Goal: Check status: Check status

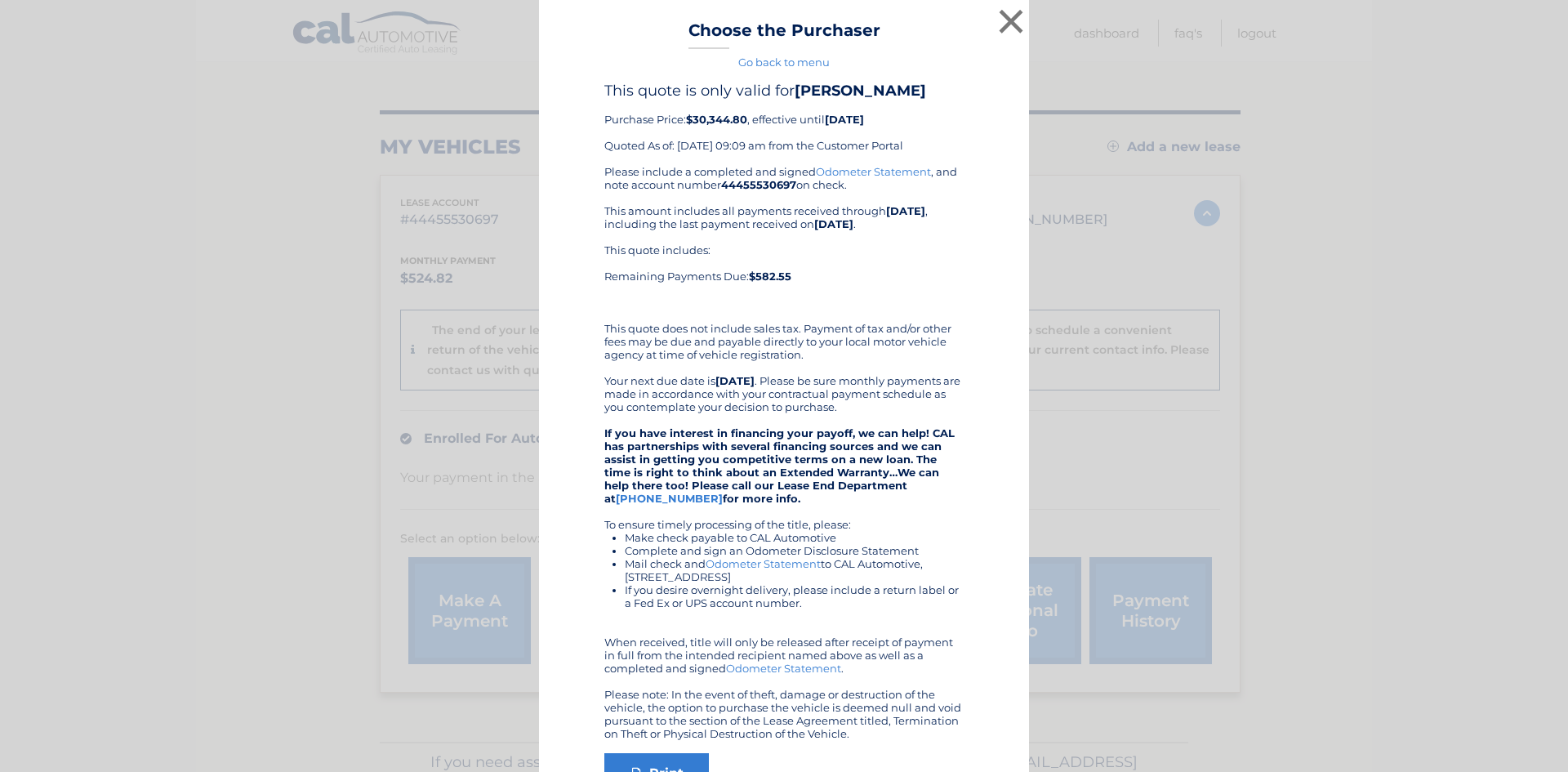
scroll to position [111, 0]
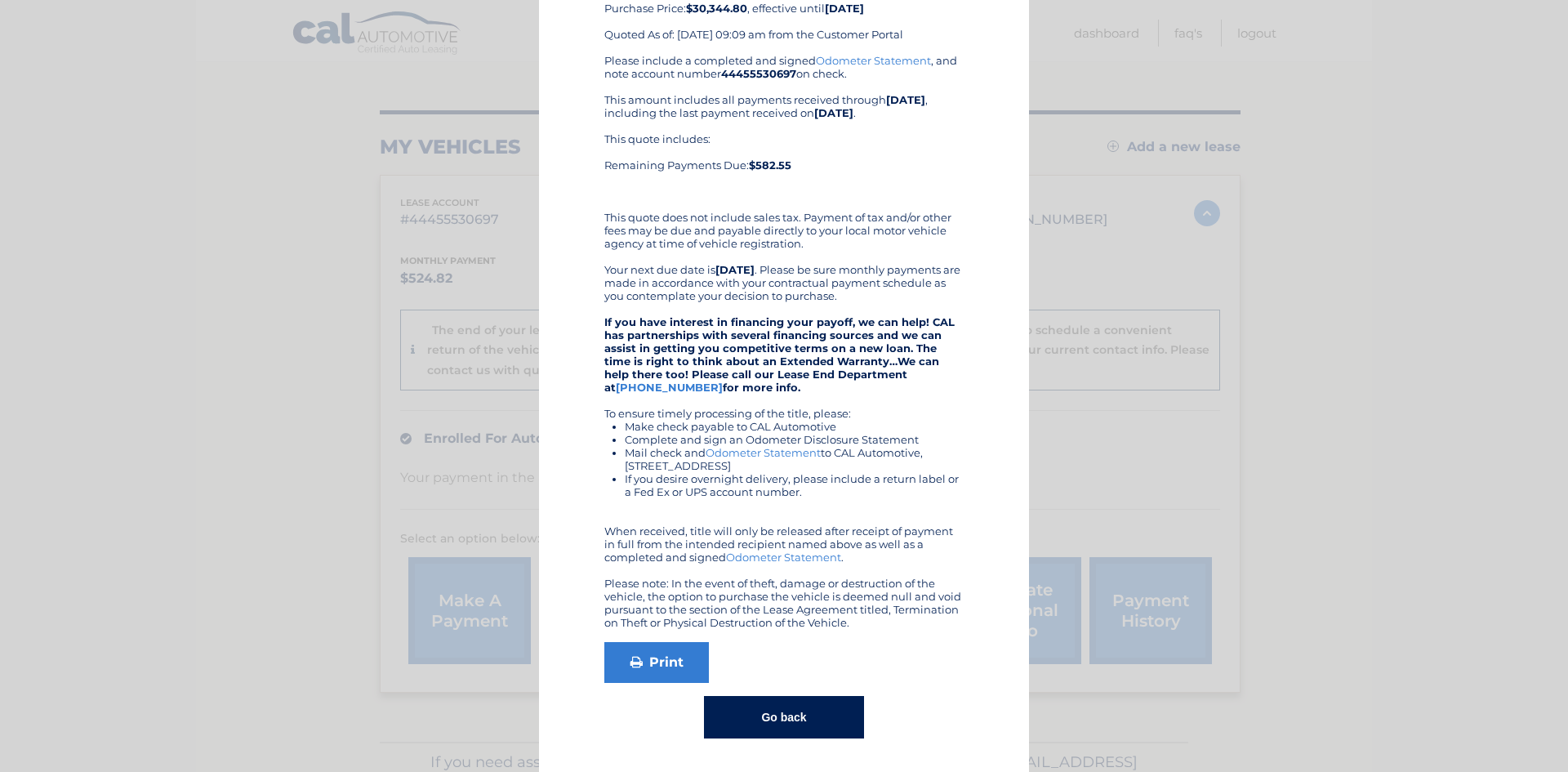
click at [828, 725] on button "Go back" at bounding box center [784, 717] width 159 height 42
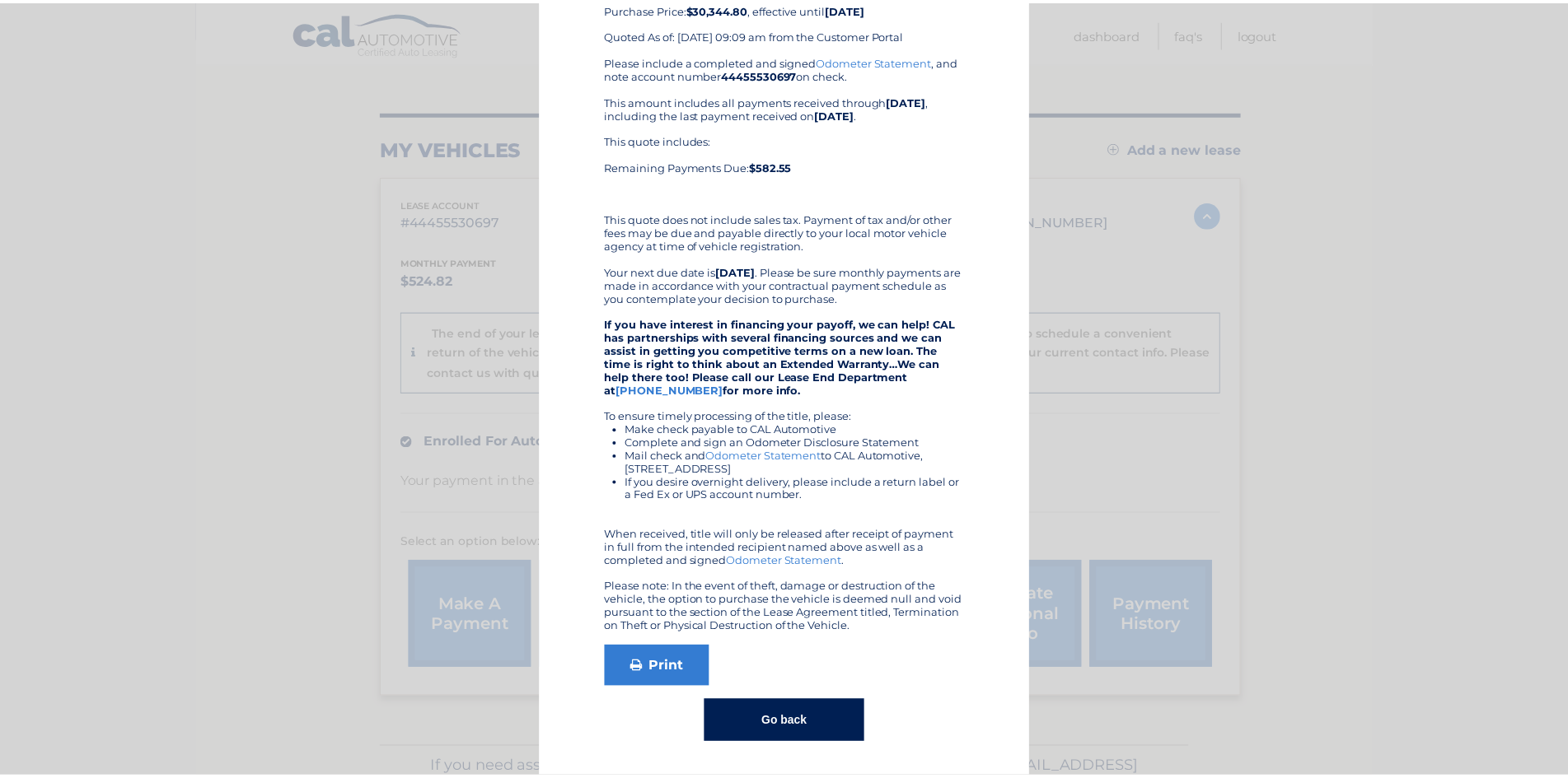
scroll to position [0, 0]
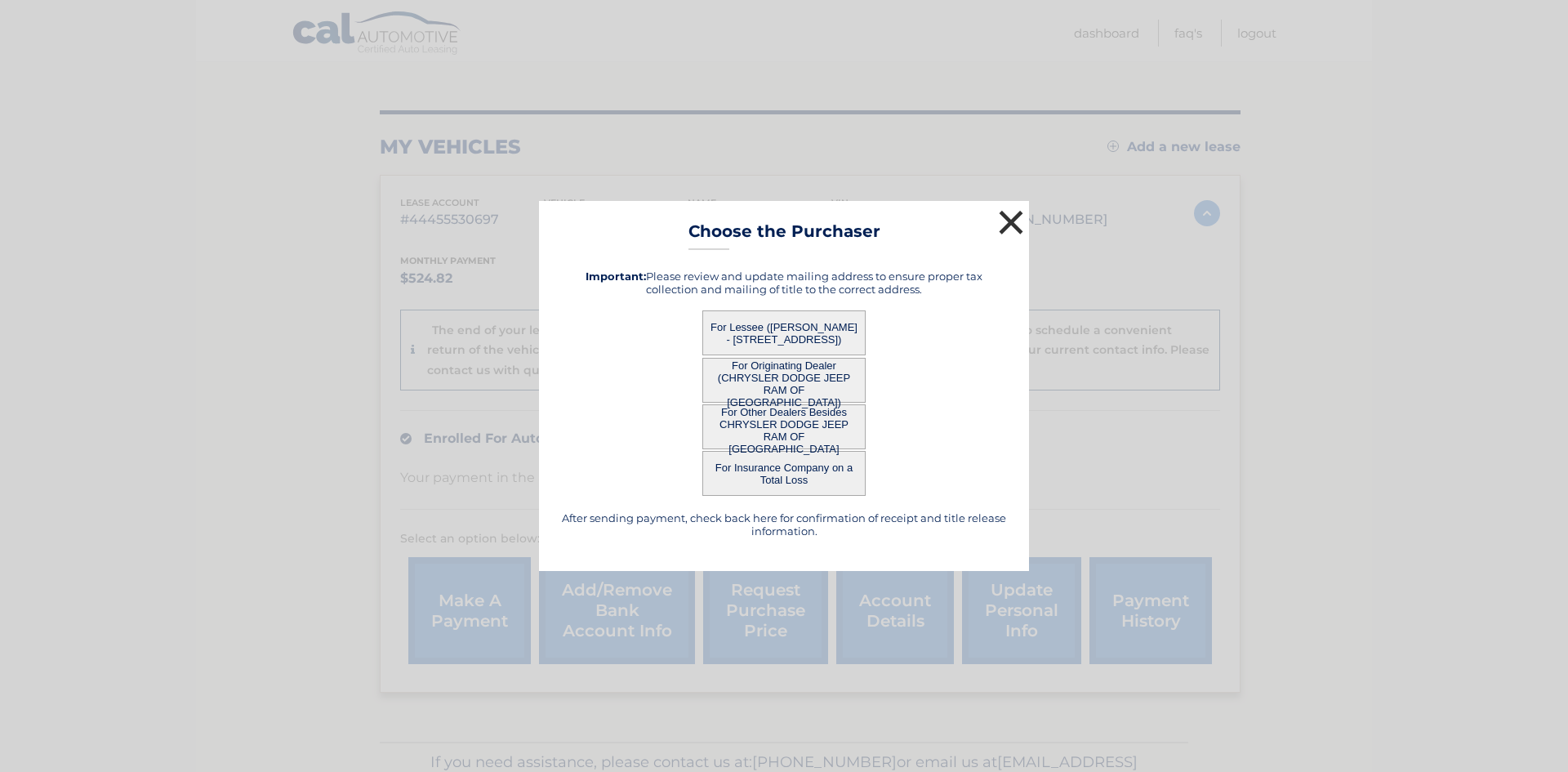
click at [1009, 224] on button "×" at bounding box center [1011, 223] width 33 height 33
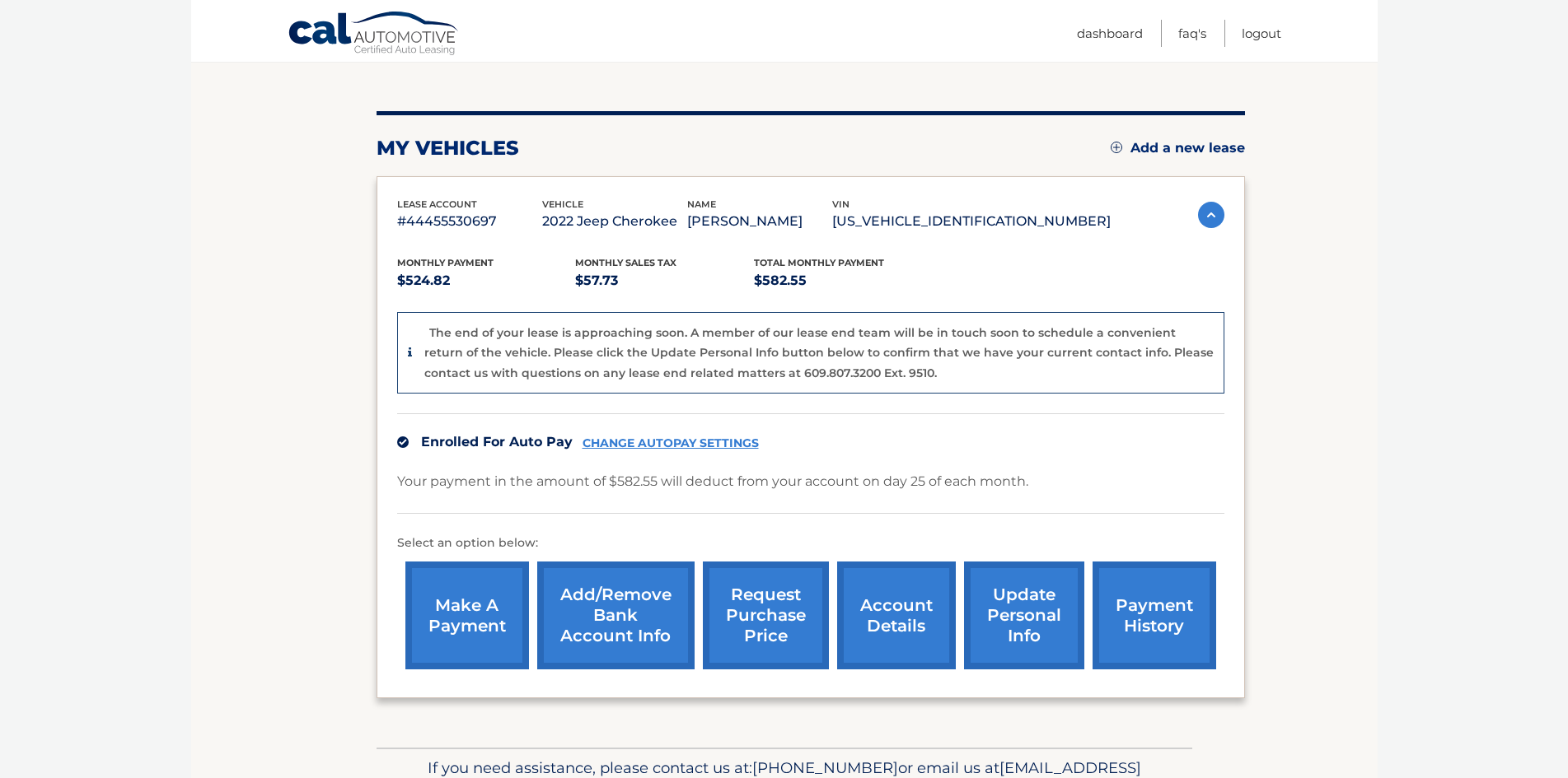
click at [117, 323] on body "Cal Automotive Menu Dashboard FAQ's Logout" at bounding box center [784, 223] width 1568 height 778
click at [877, 626] on link "account details" at bounding box center [897, 615] width 118 height 108
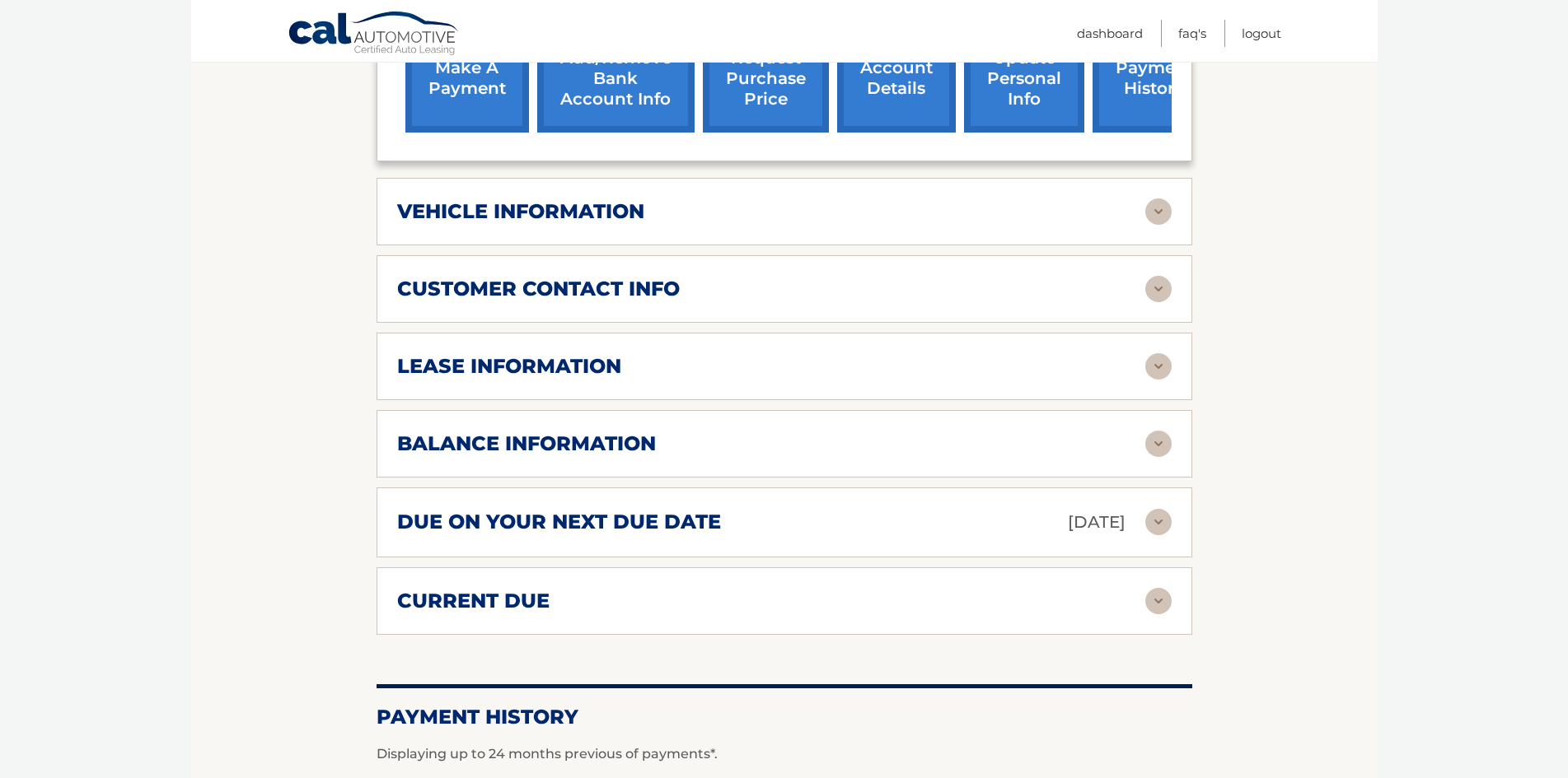
scroll to position [659, 0]
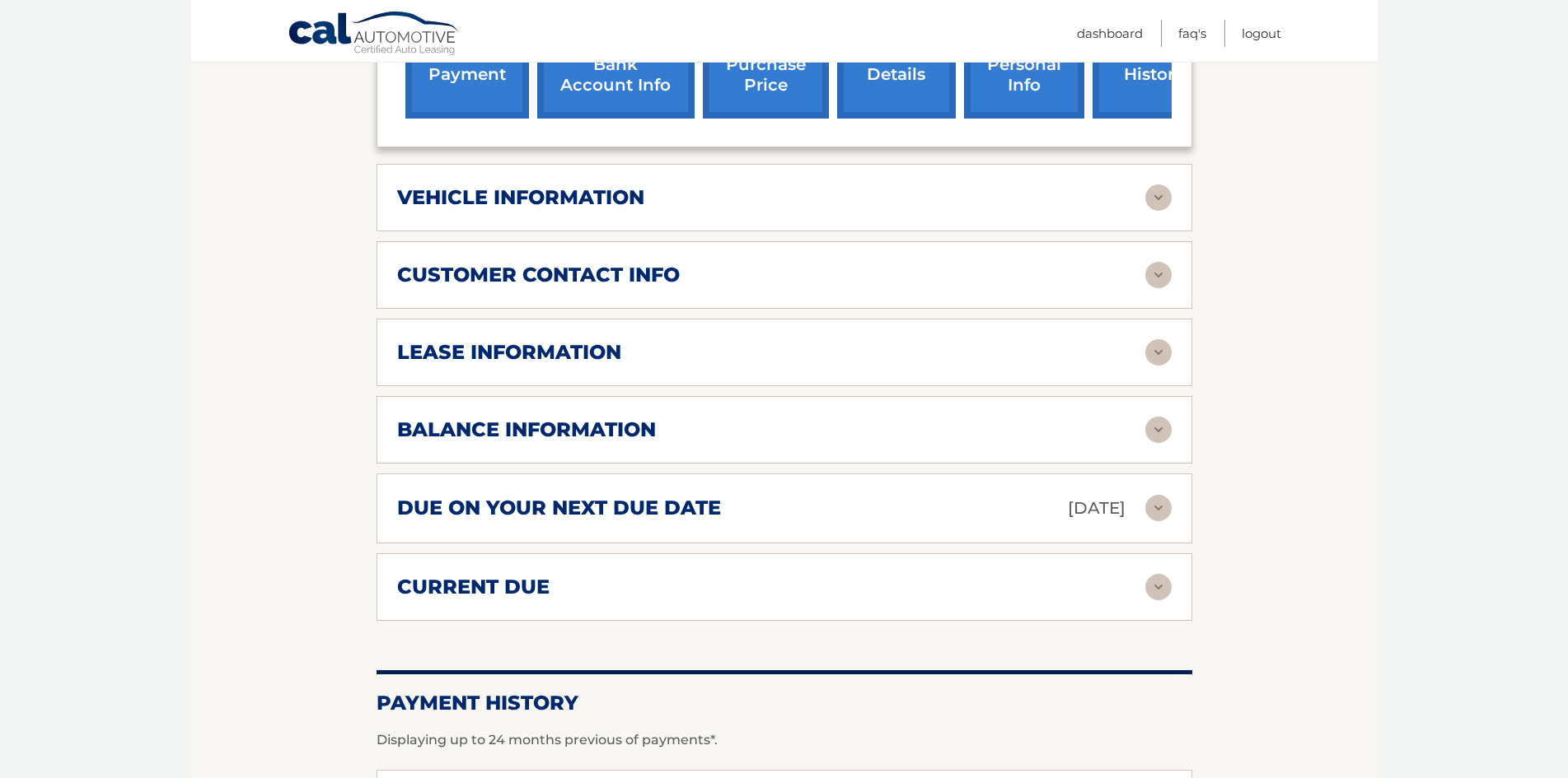
click at [805, 417] on div "balance information" at bounding box center [771, 429] width 748 height 24
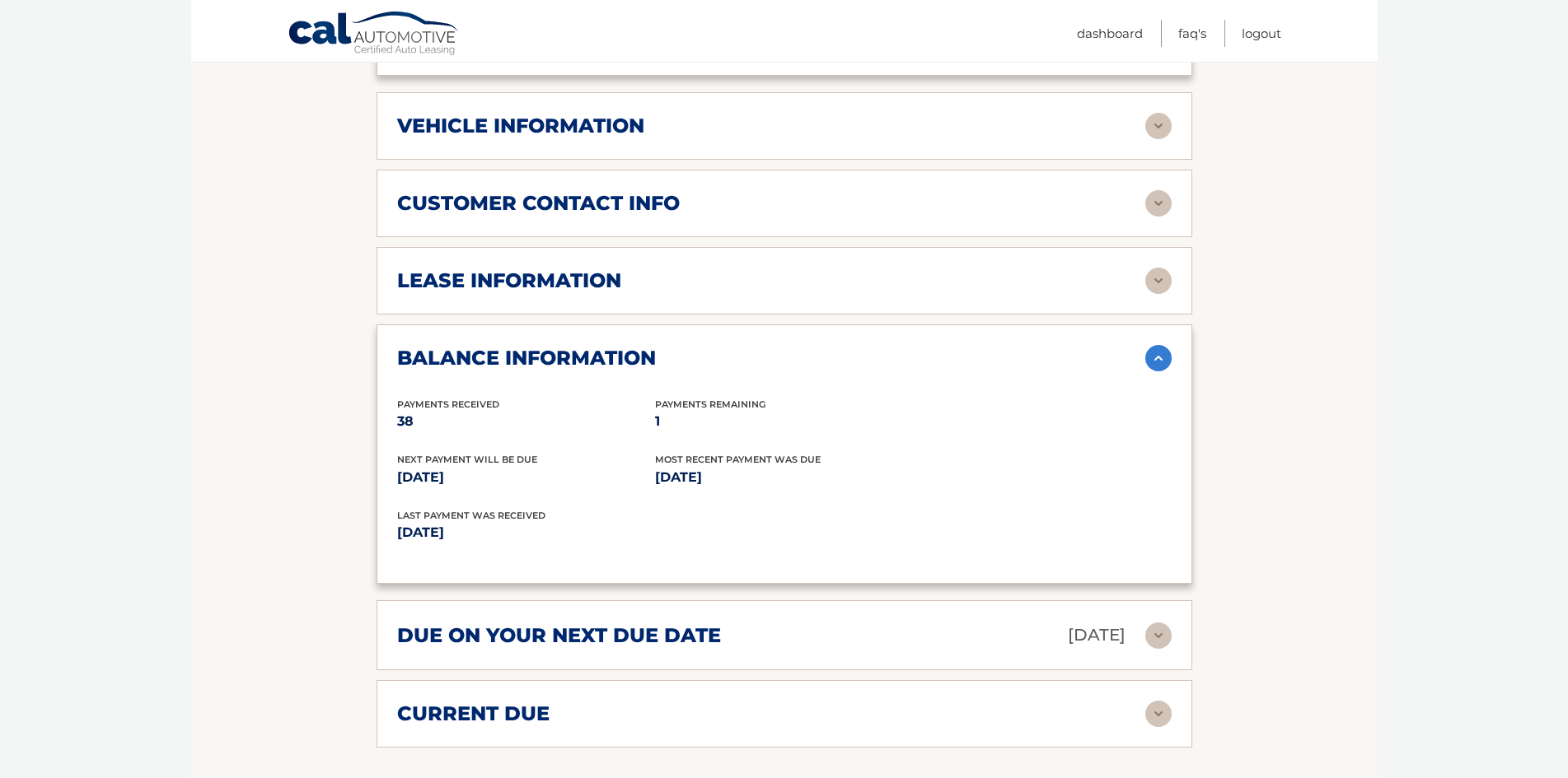
scroll to position [824, 0]
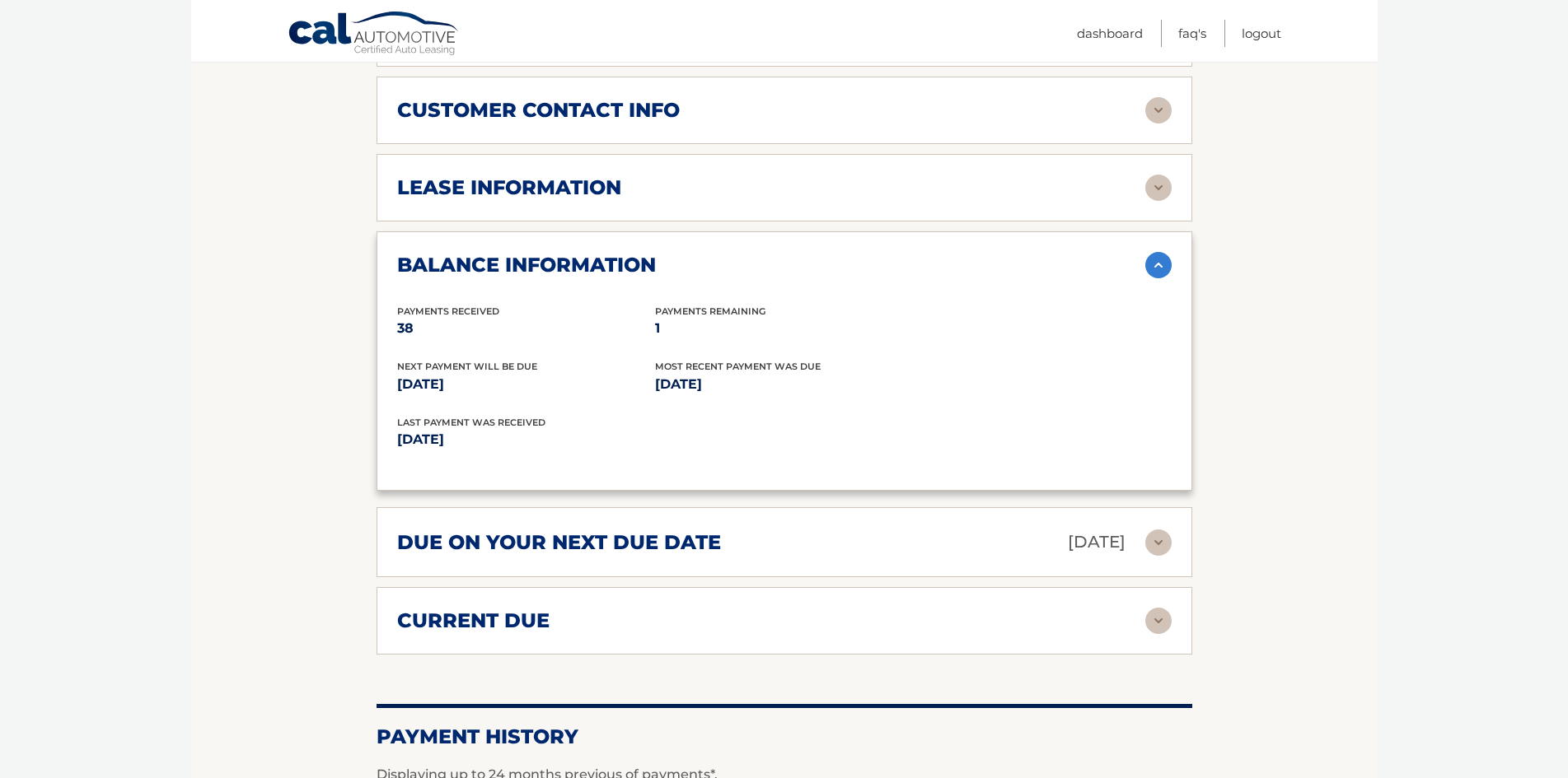
click at [899, 528] on div "due on your next due date [DATE]" at bounding box center [771, 542] width 748 height 29
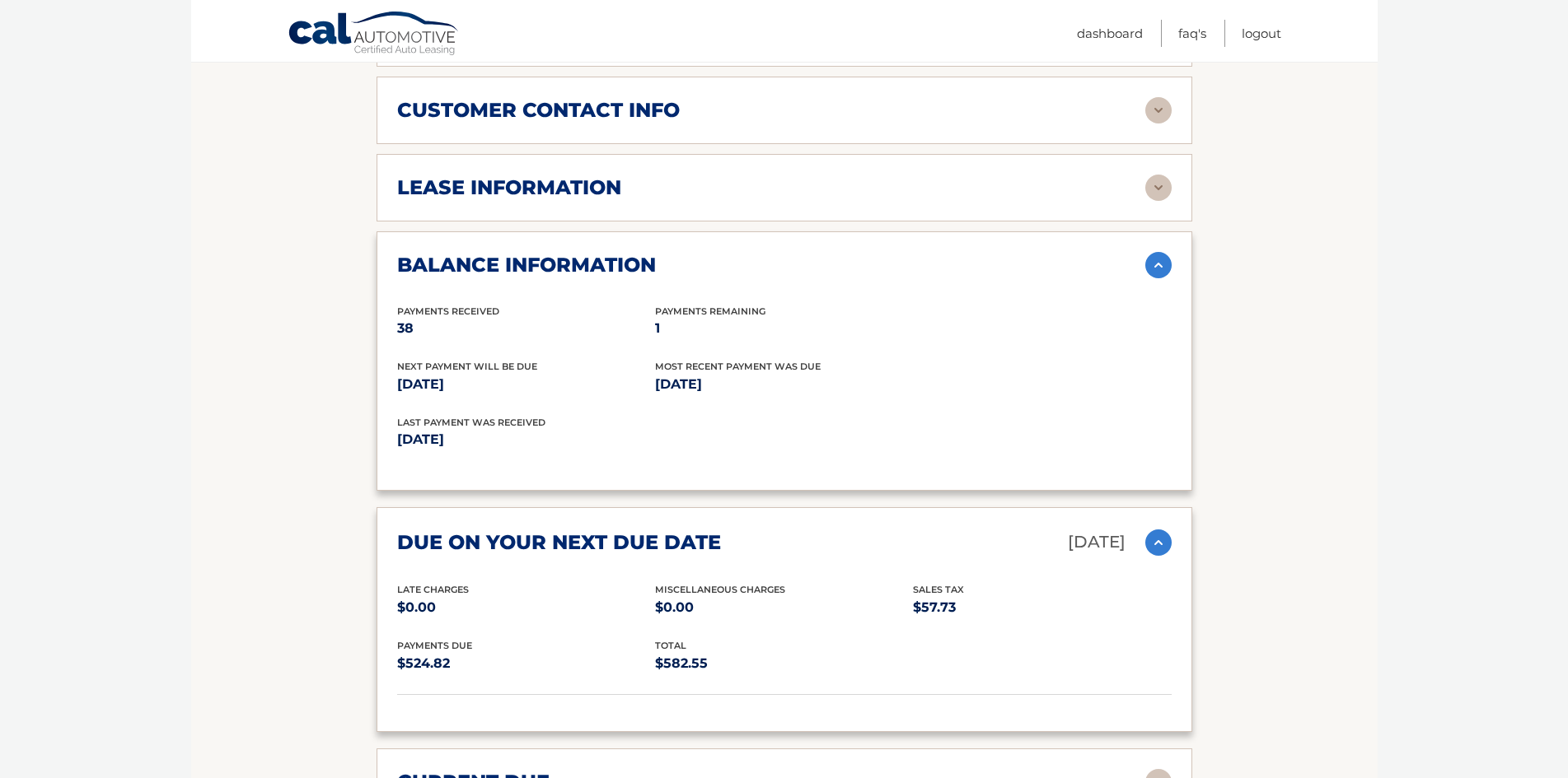
click at [899, 528] on div "due on your next due date [DATE]" at bounding box center [771, 542] width 748 height 29
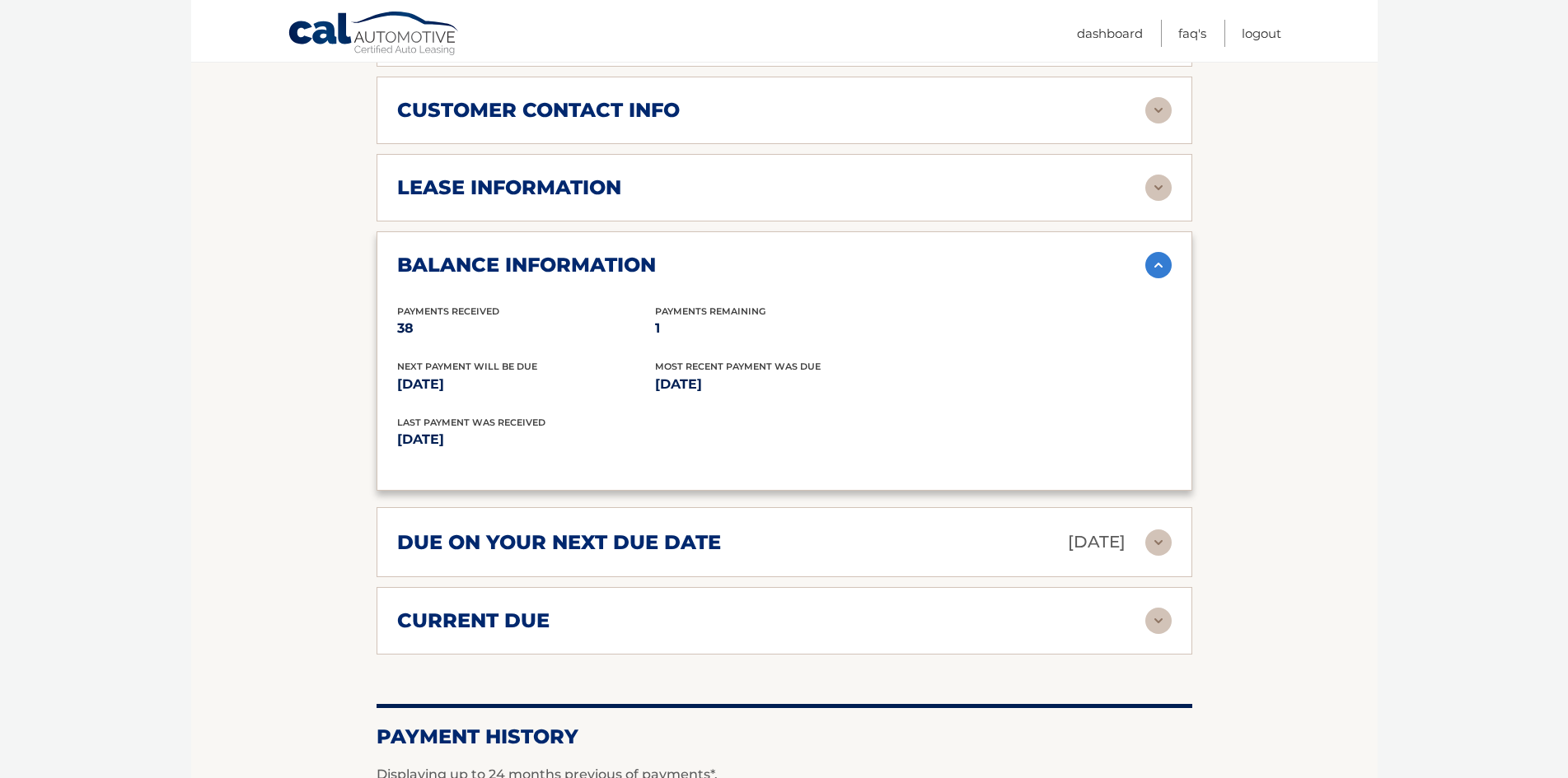
click at [877, 253] on div "balance information" at bounding box center [771, 265] width 748 height 24
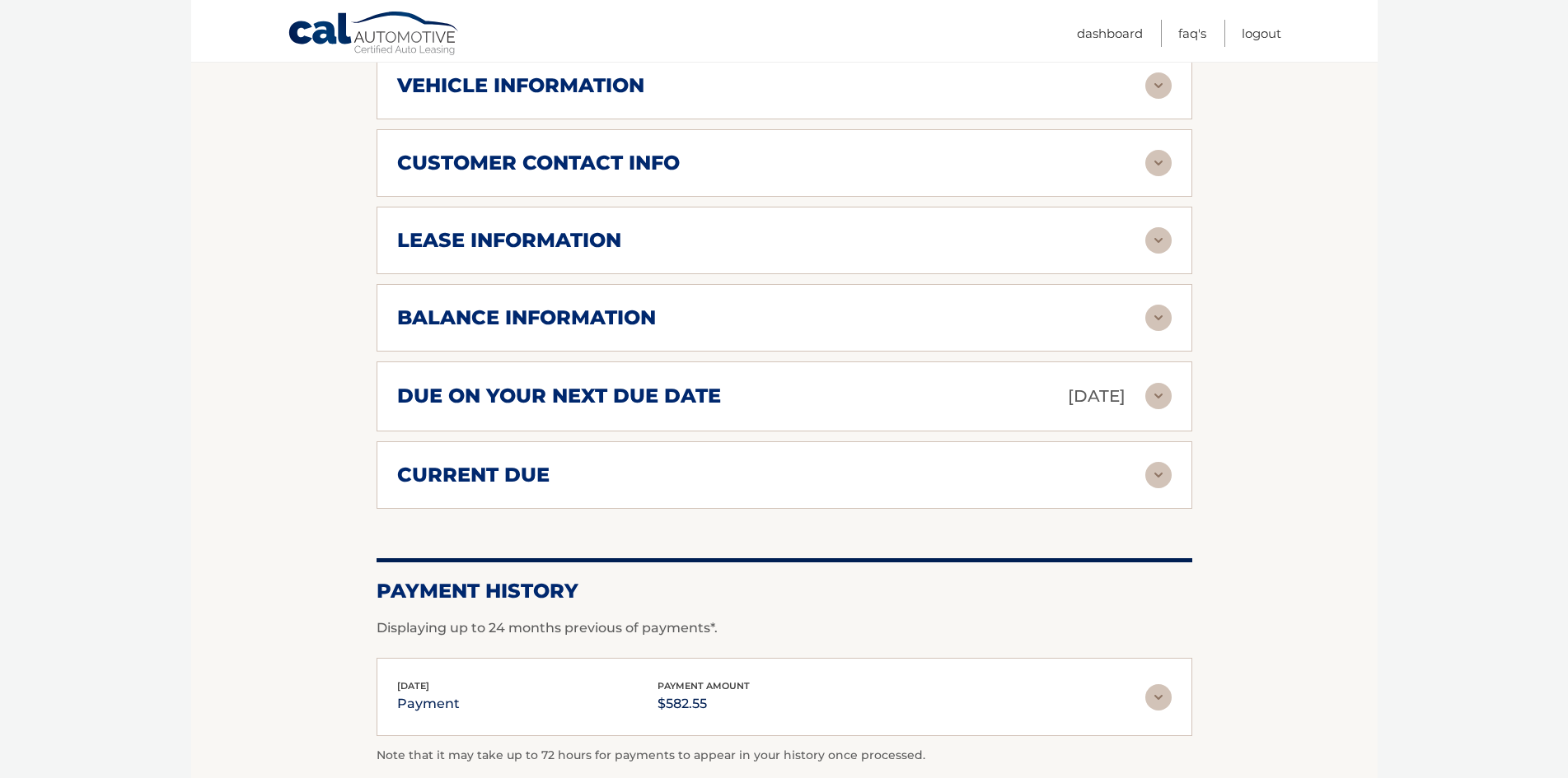
scroll to position [741, 0]
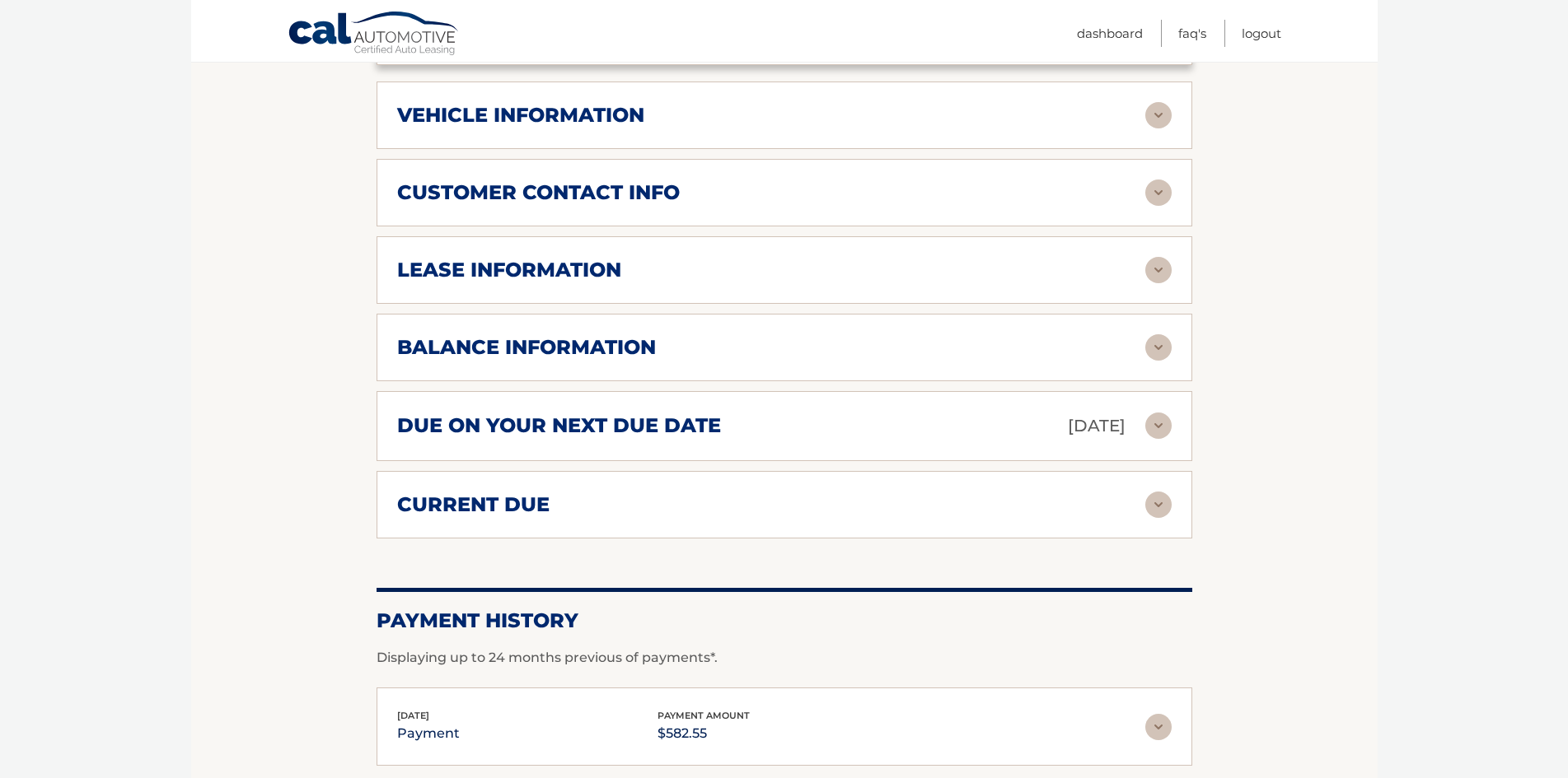
click at [828, 278] on div "lease information Contract Start Date [DATE] Term 39 Maturity Date [DATE] Start…" at bounding box center [784, 270] width 816 height 68
click at [830, 258] on div "lease information" at bounding box center [771, 270] width 748 height 24
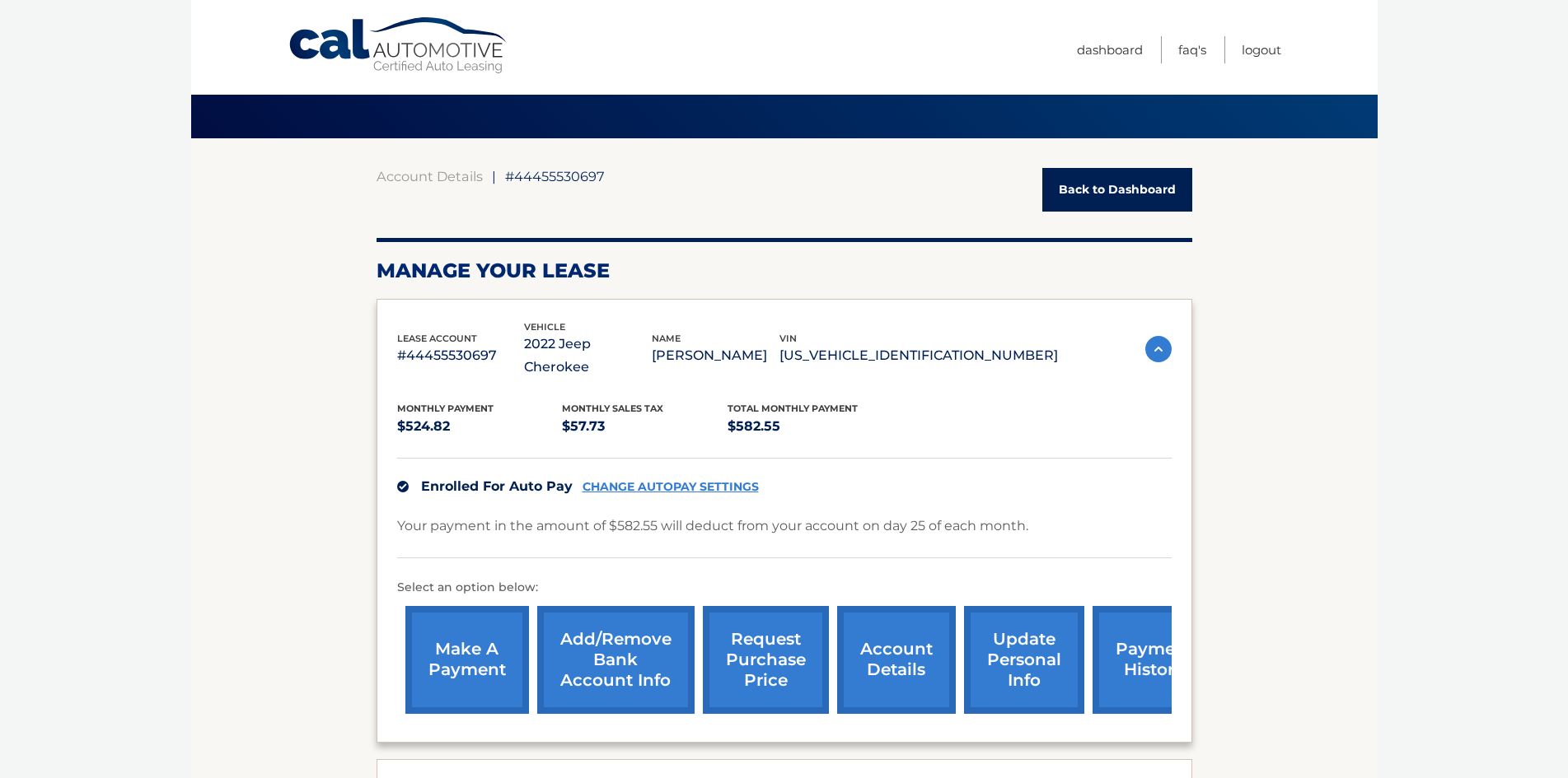
scroll to position [0, 0]
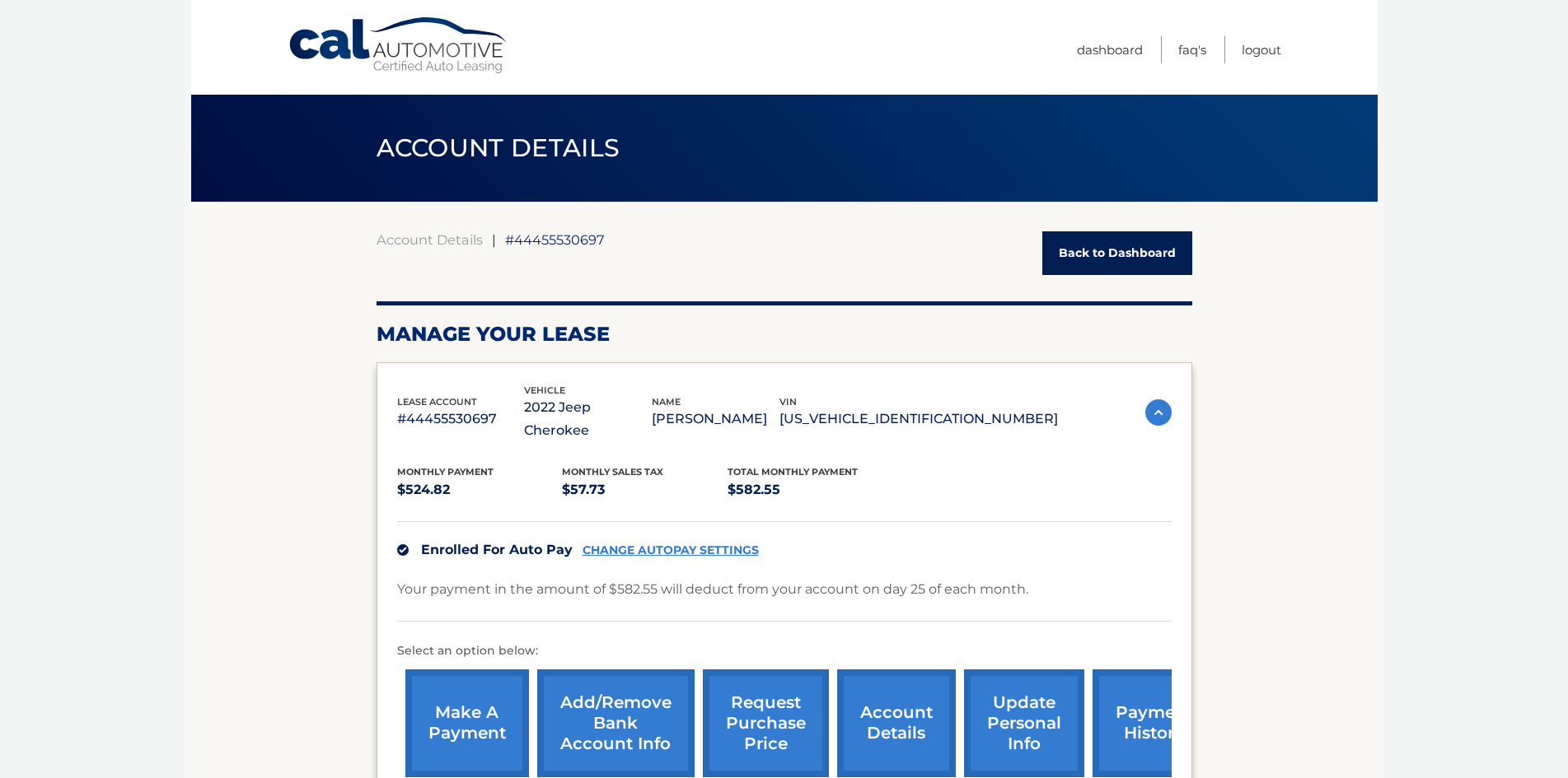
click at [1175, 399] on div "lease account #44455530697 vehicle 2022 Jeep Cherokee name [PERSON_NAME] vin [U…" at bounding box center [784, 584] width 816 height 444
click at [1108, 251] on link "Back to Dashboard" at bounding box center [1118, 253] width 150 height 43
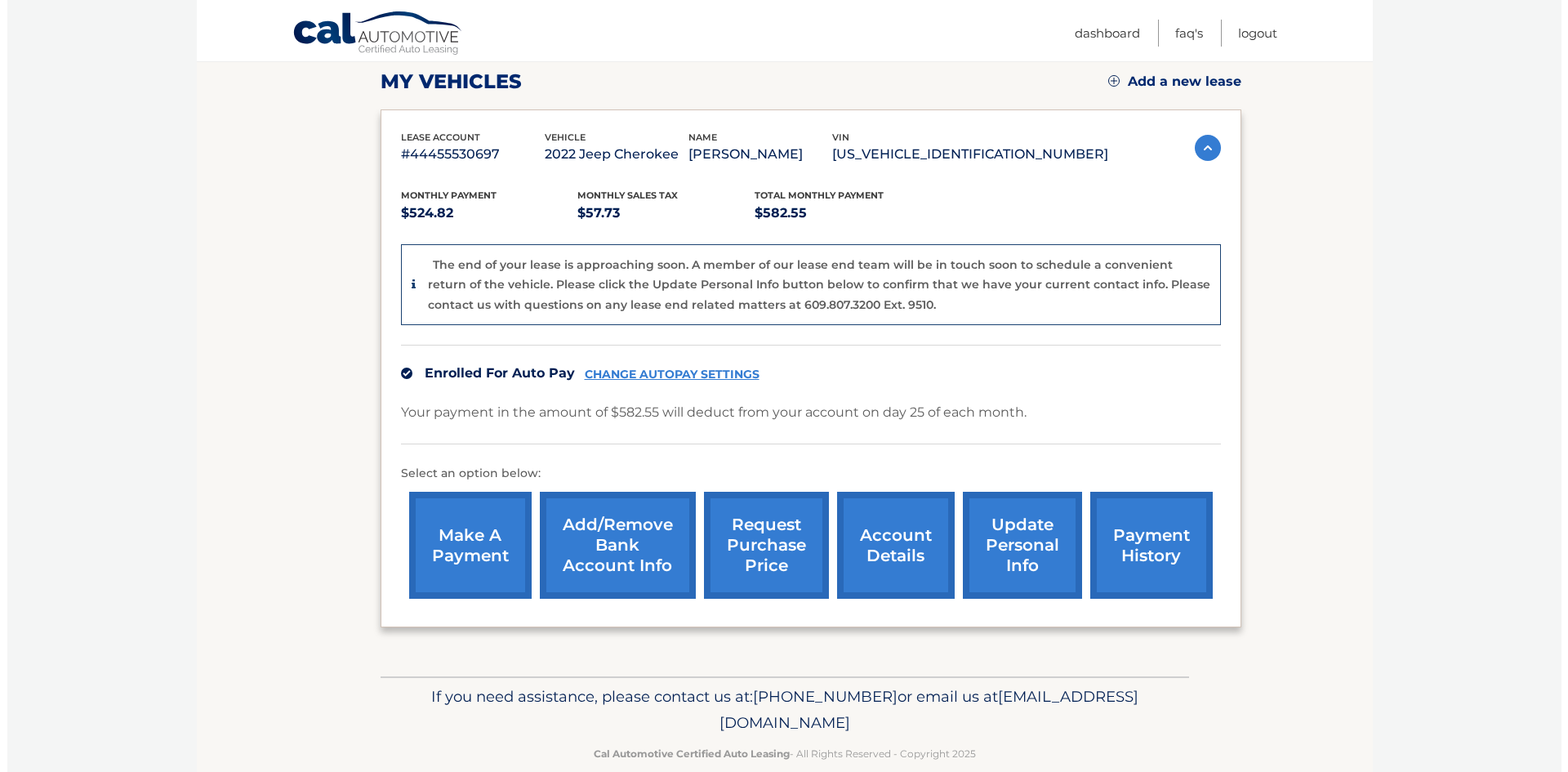
scroll to position [257, 0]
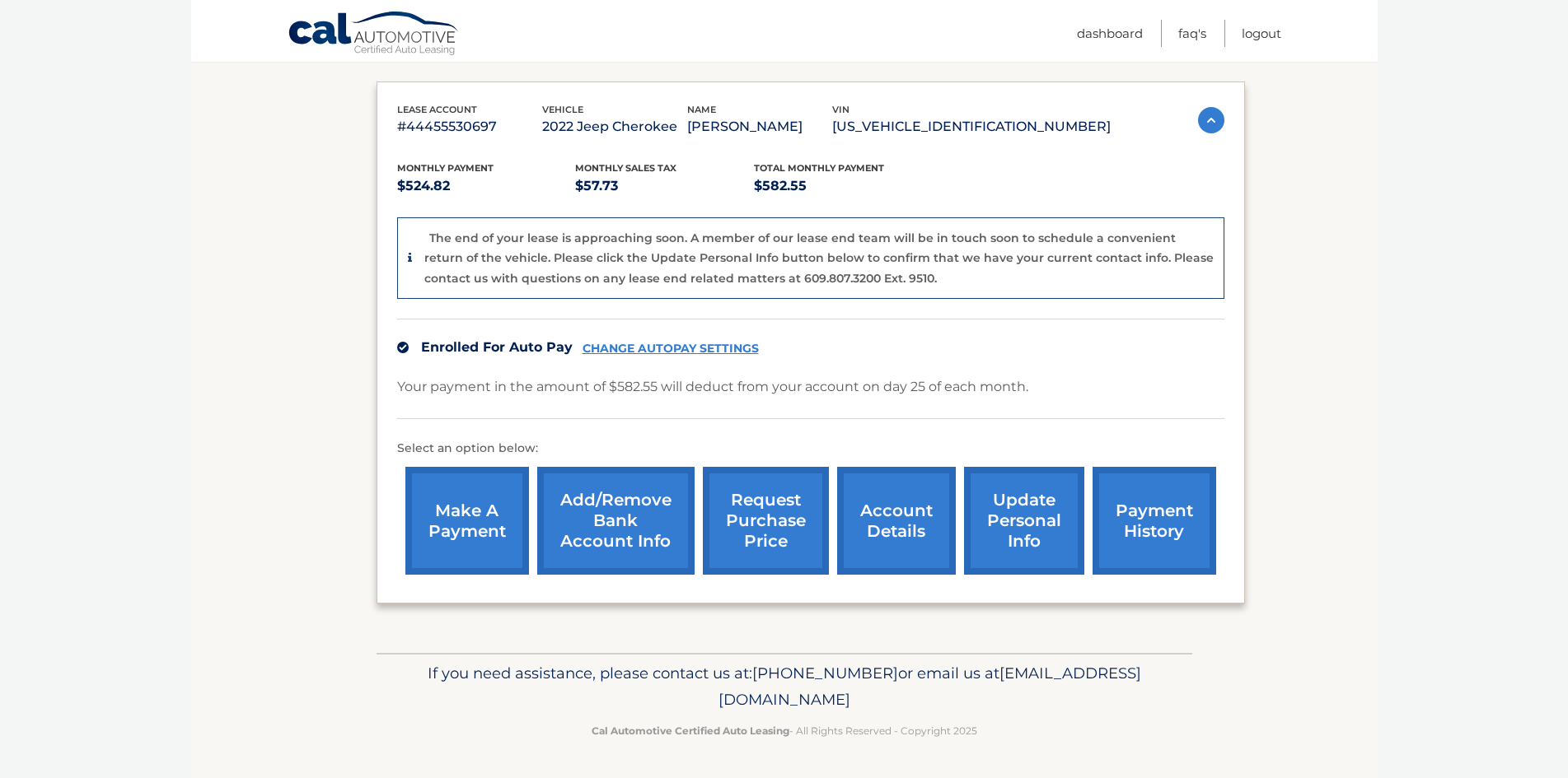
click at [797, 522] on link "request purchase price" at bounding box center [765, 521] width 126 height 108
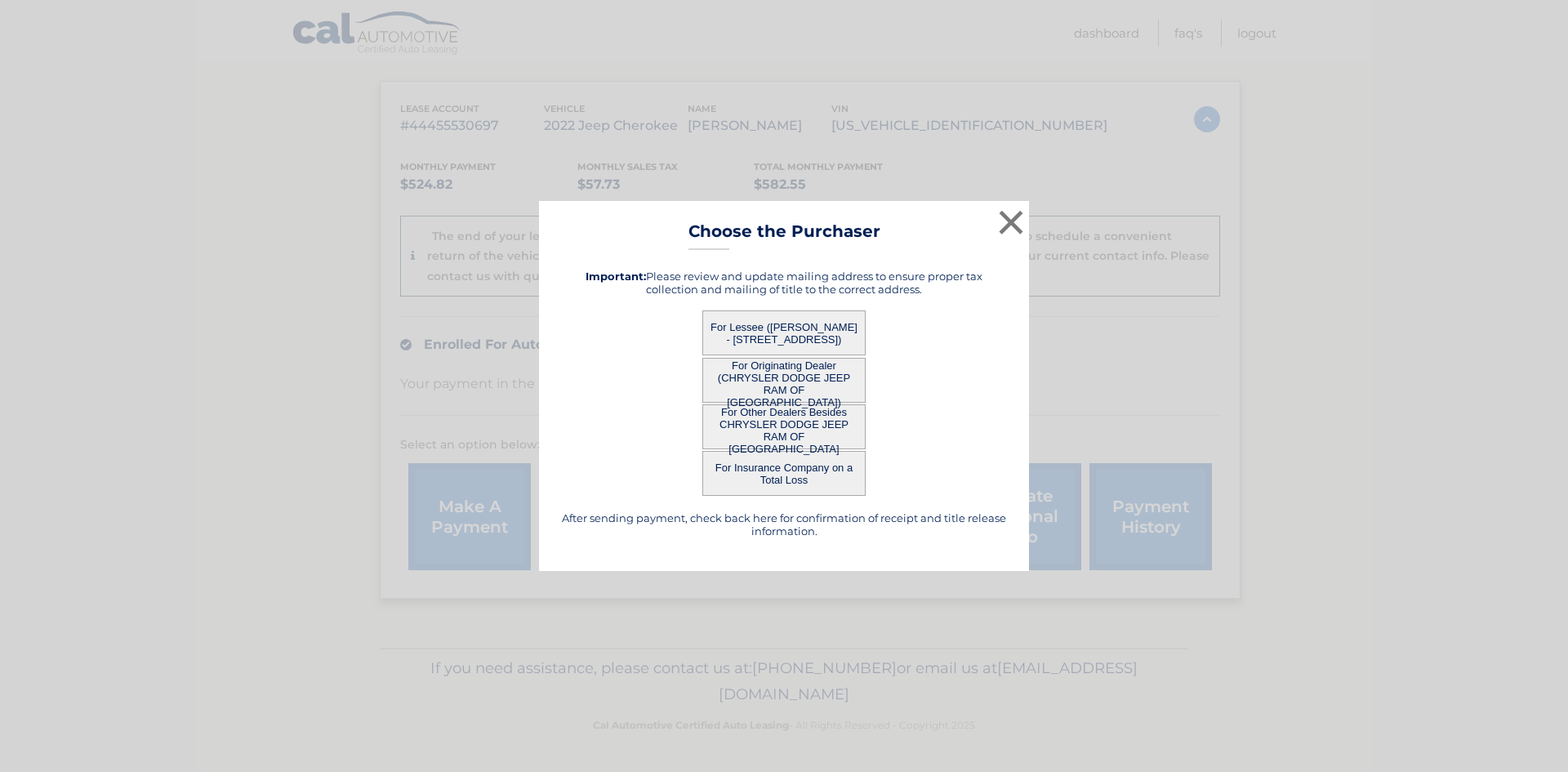
click at [783, 336] on button "For Lessee ([PERSON_NAME] - [STREET_ADDRESS])" at bounding box center [784, 333] width 164 height 45
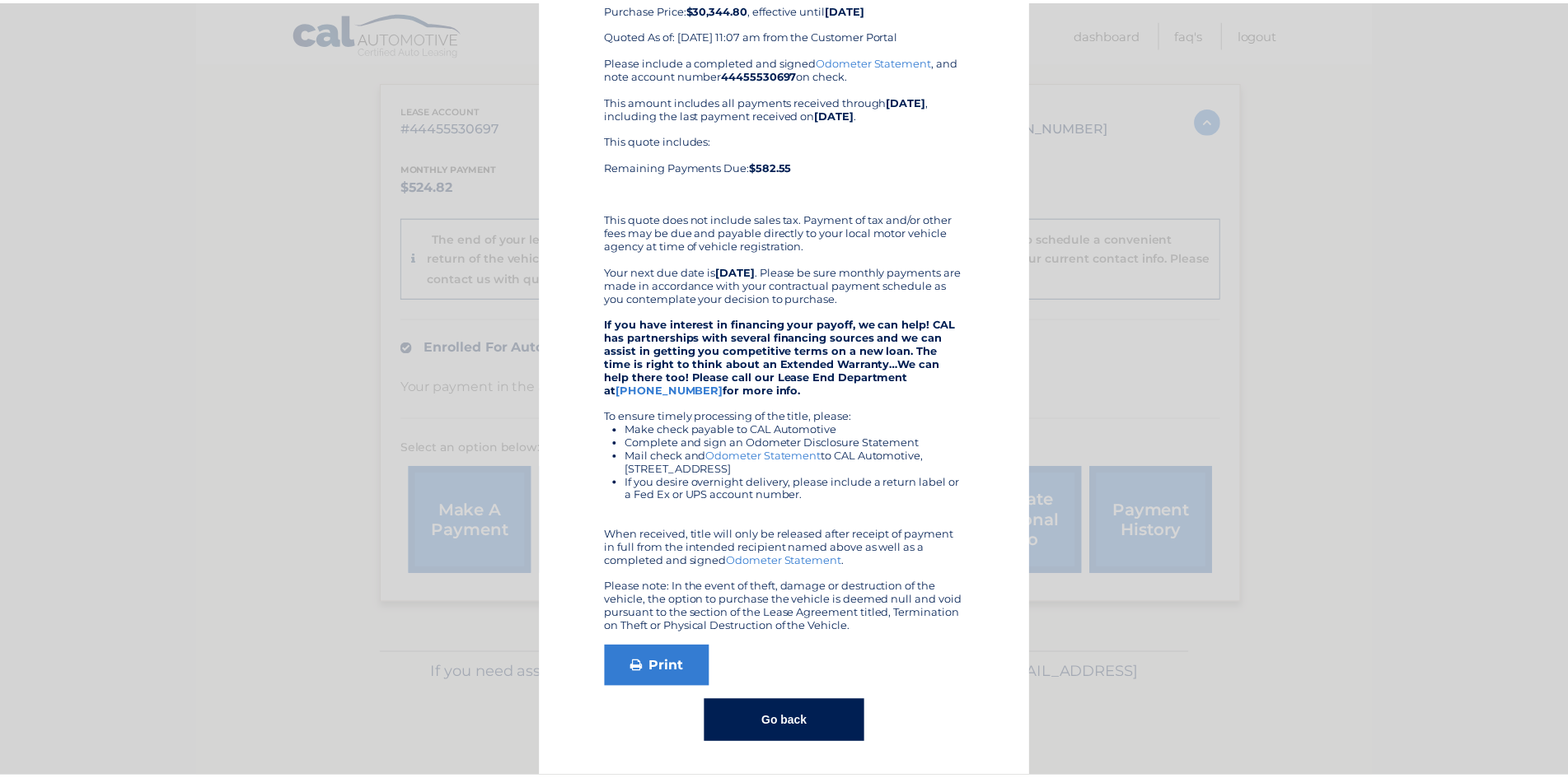
scroll to position [0, 0]
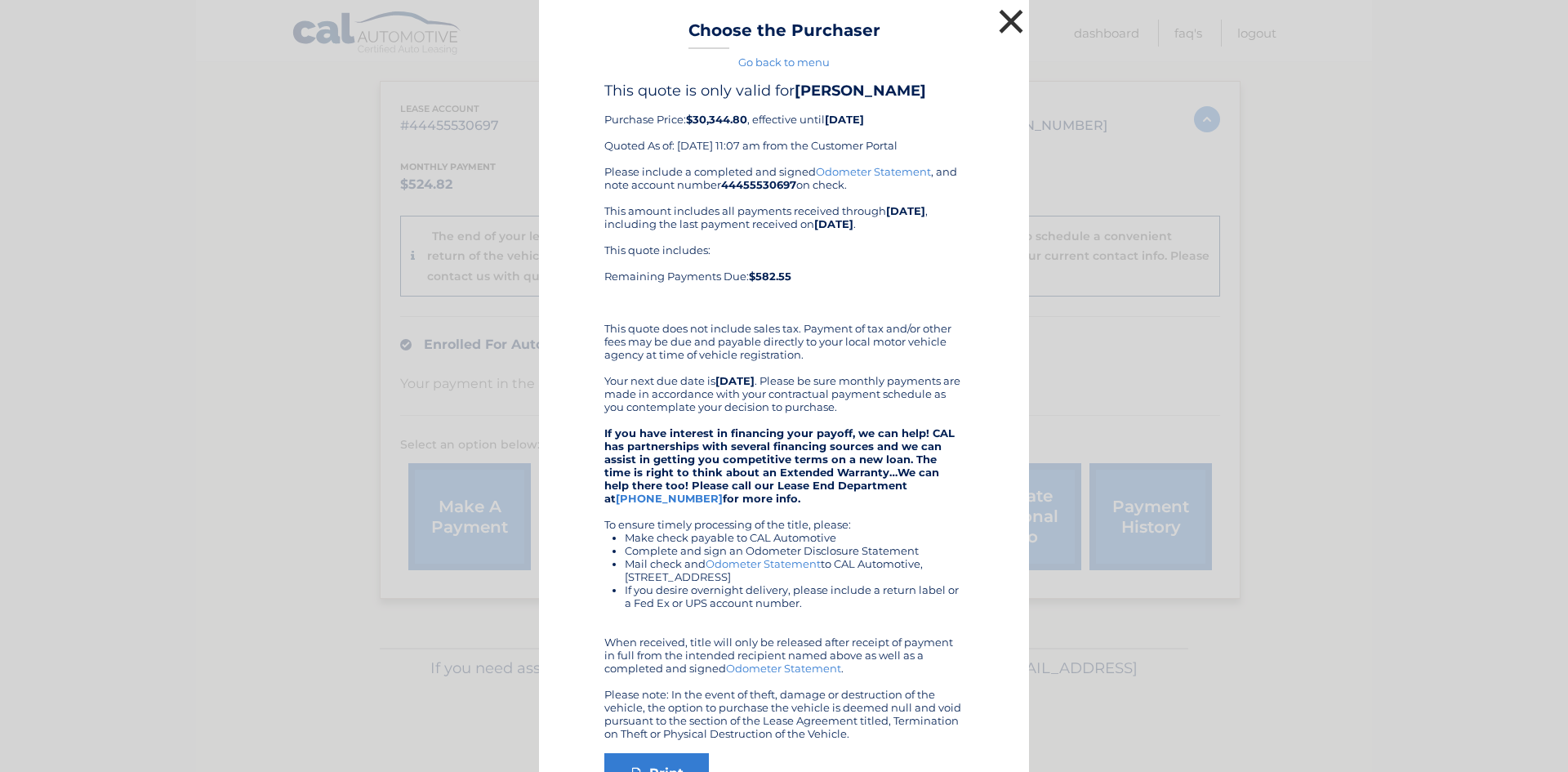
click at [995, 18] on button "×" at bounding box center [1011, 22] width 33 height 33
